Goal: Task Accomplishment & Management: Manage account settings

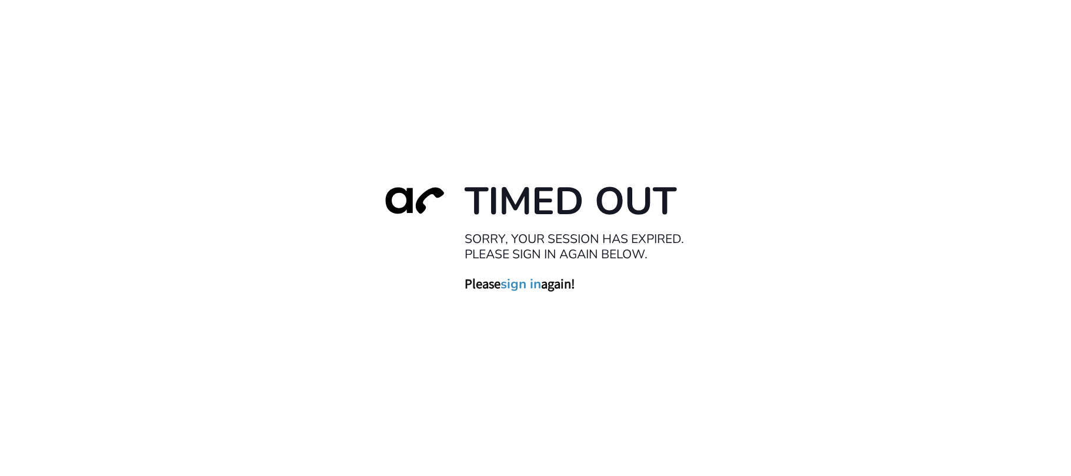
click at [525, 286] on link "sign in" at bounding box center [521, 283] width 41 height 16
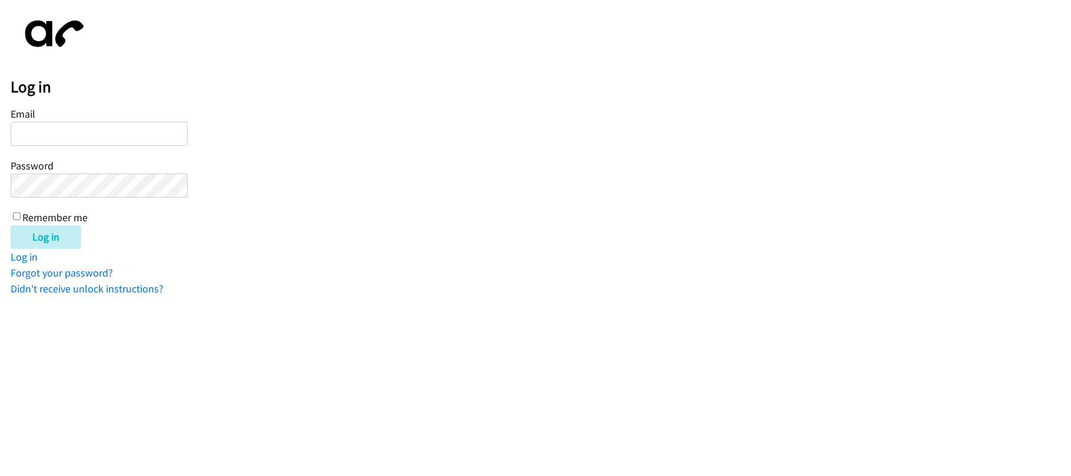
click at [52, 129] on input "Email" at bounding box center [99, 134] width 177 height 24
type input "[EMAIL_ADDRESS][DOMAIN_NAME]"
click at [11, 225] on input "Log in" at bounding box center [46, 237] width 71 height 24
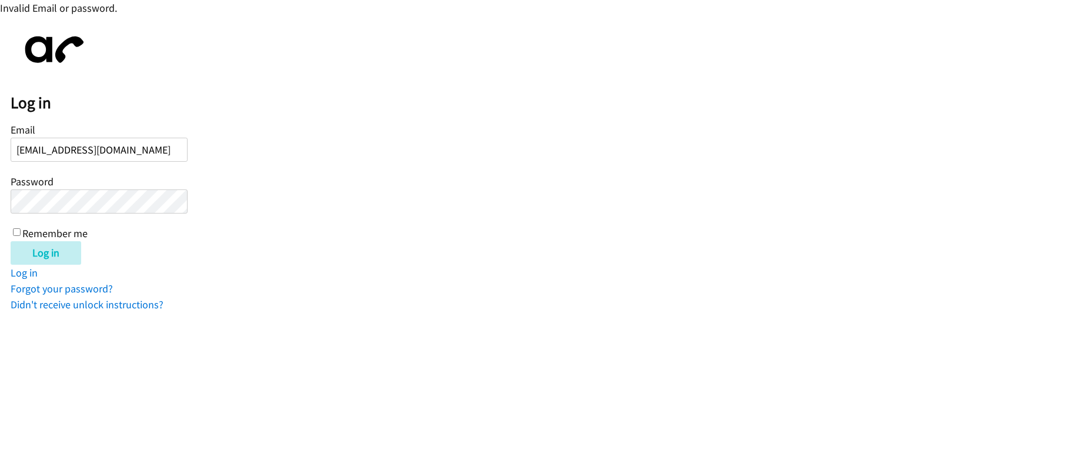
click at [11, 241] on input "Log in" at bounding box center [46, 253] width 71 height 24
